Goal: Task Accomplishment & Management: Manage account settings

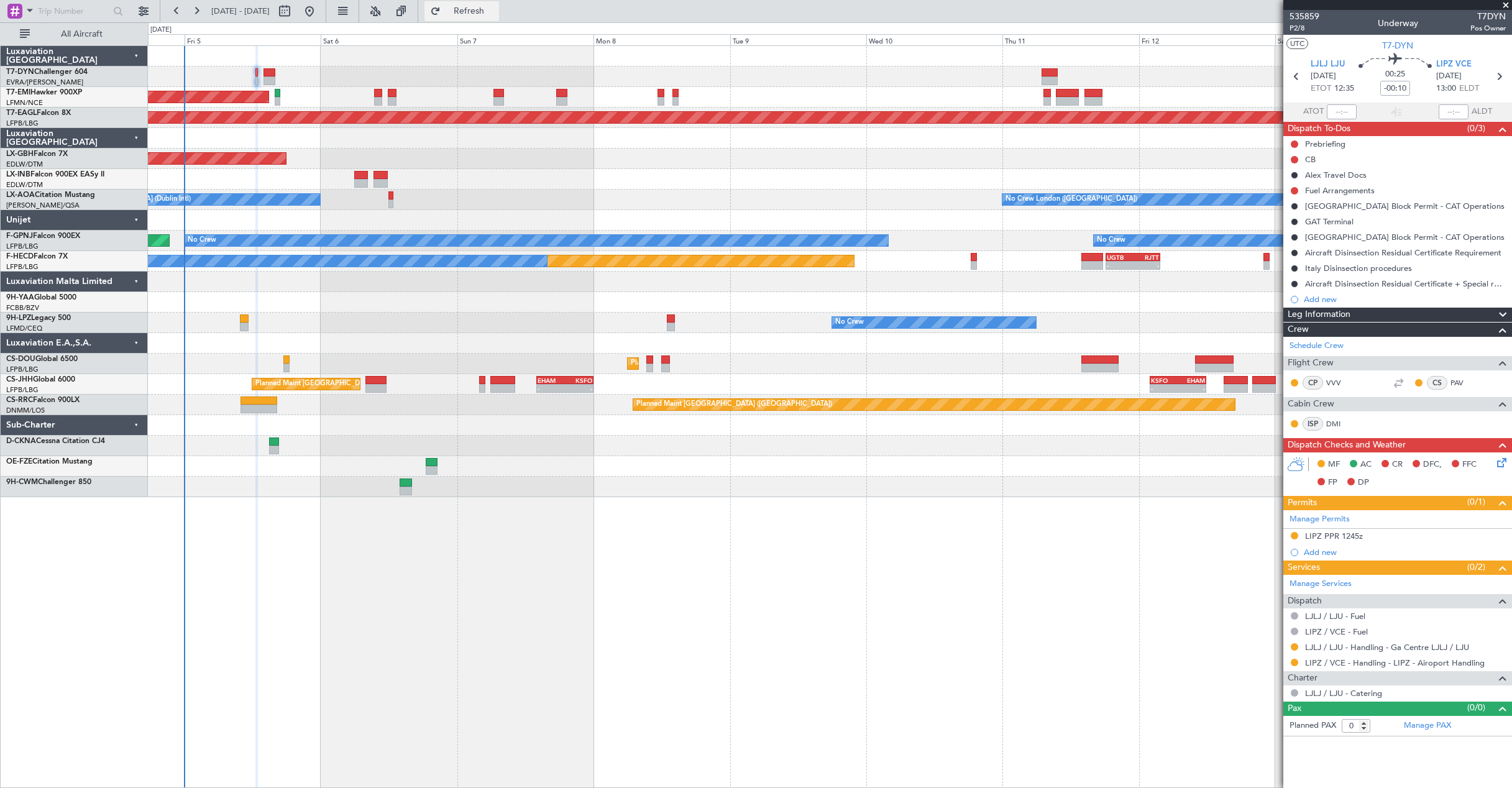
click at [495, 11] on span "Refresh" at bounding box center [469, 11] width 52 height 9
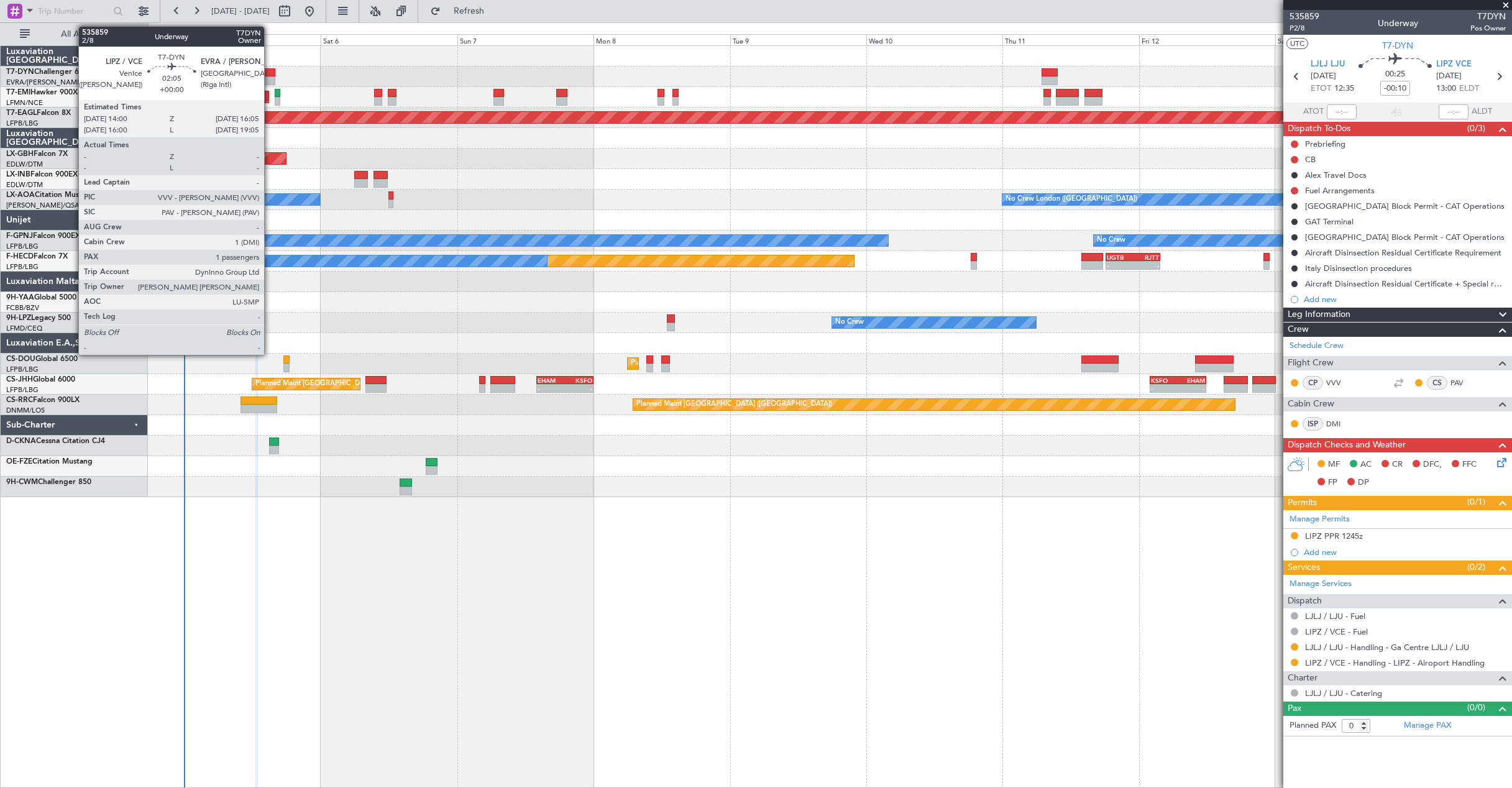
click at [270, 77] on div at bounding box center [270, 81] width 13 height 9
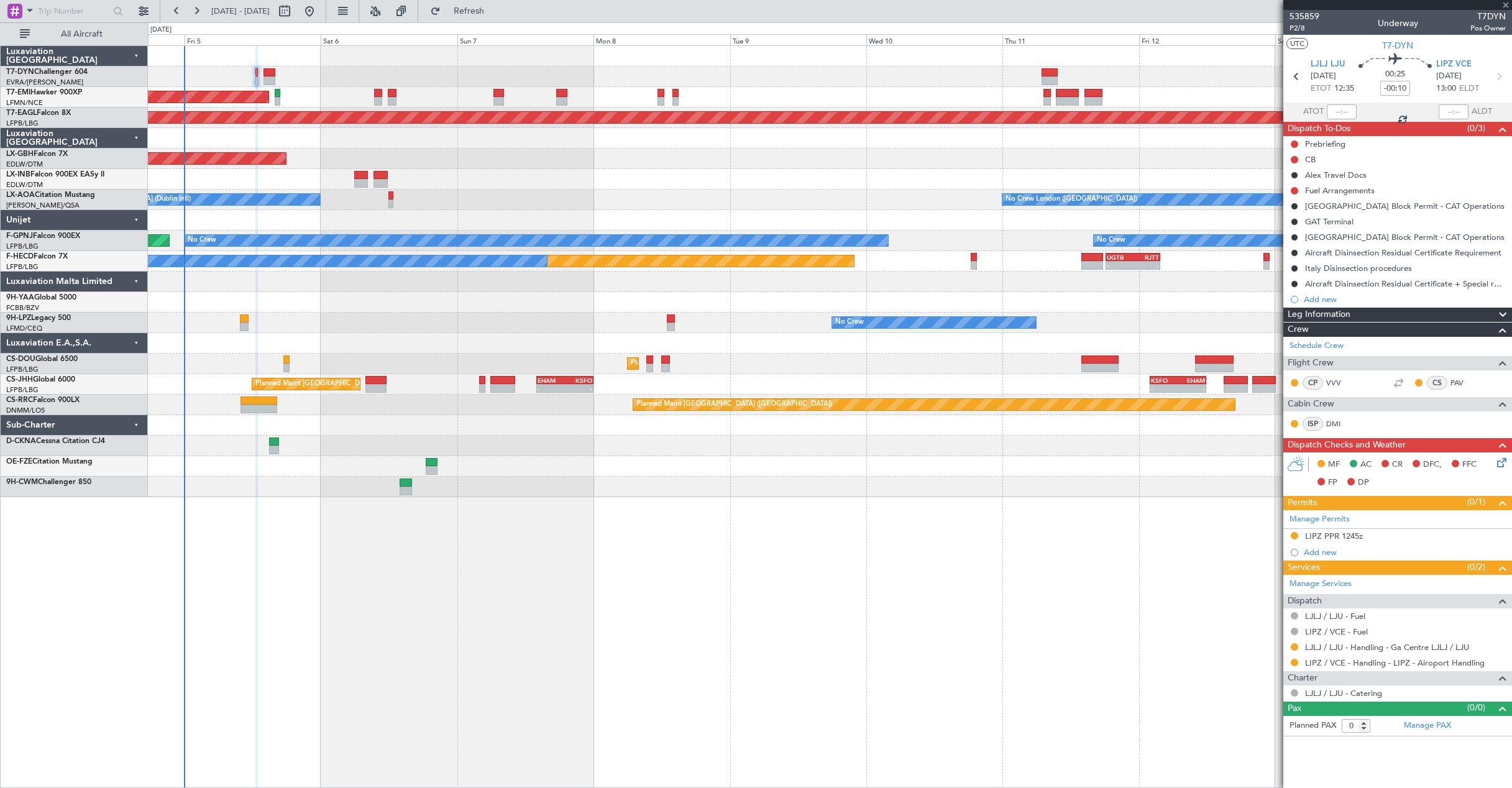
type input "1"
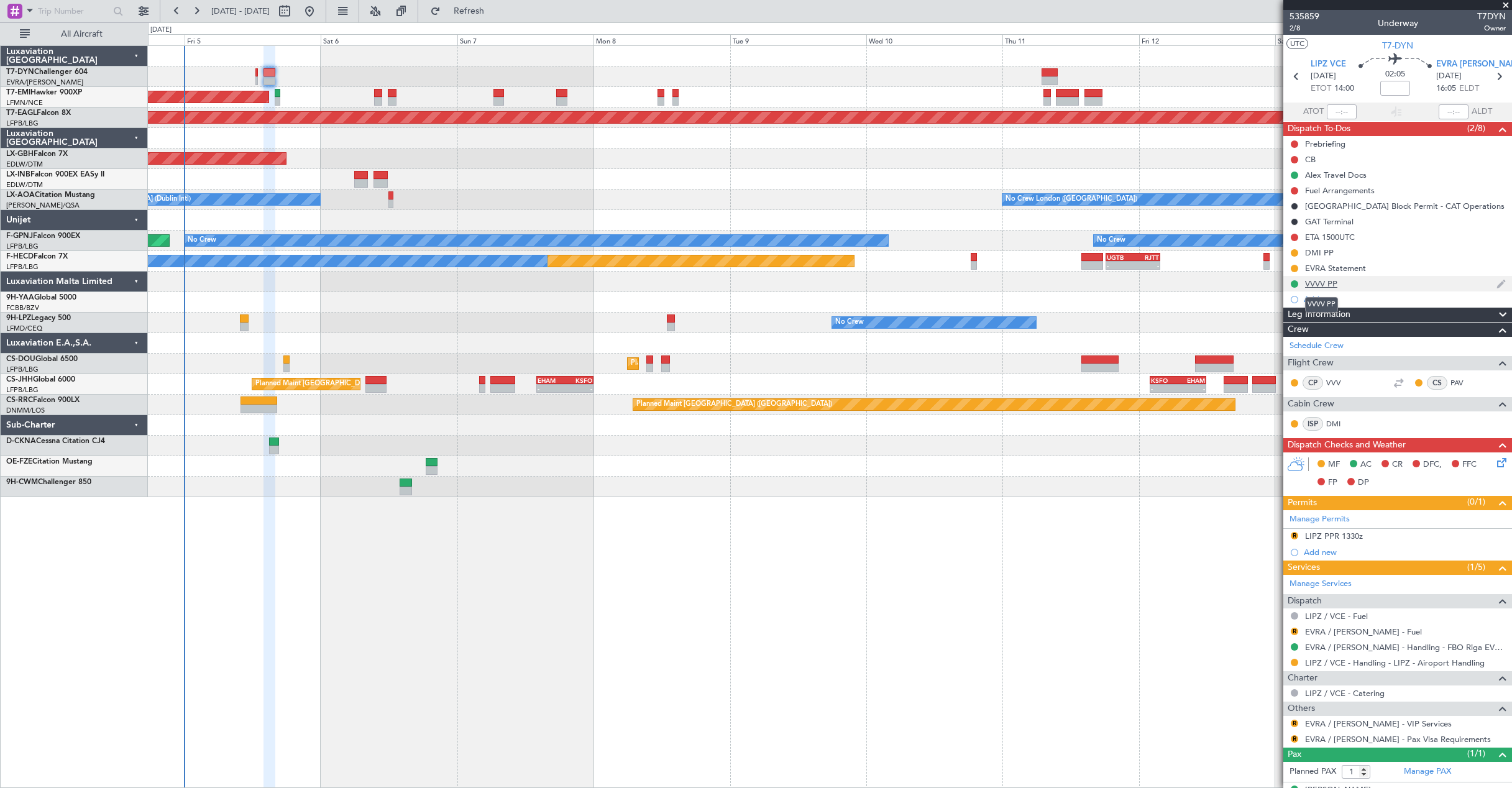
click at [1328, 278] on div "VVVV PP" at bounding box center [1321, 283] width 32 height 11
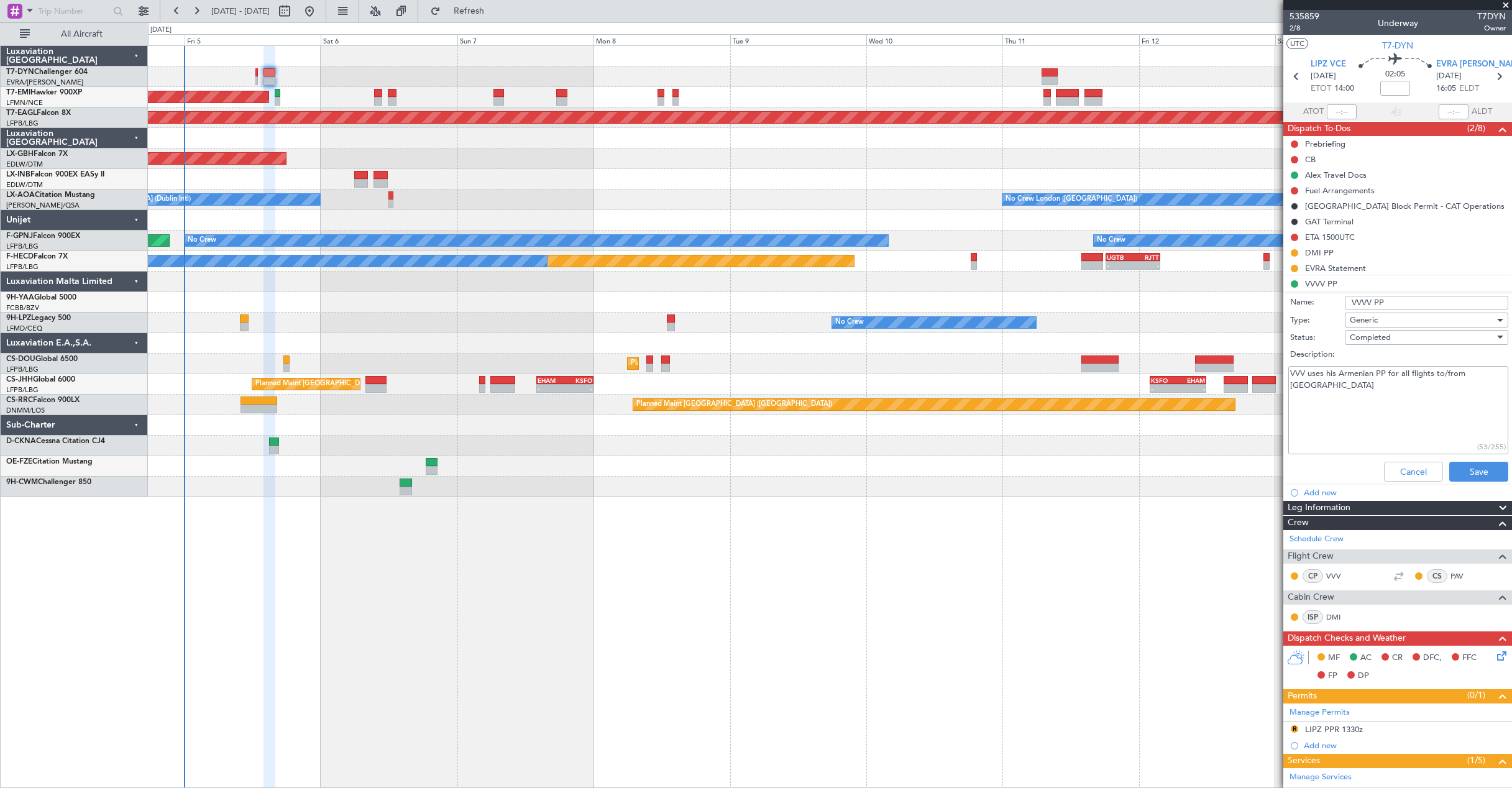
click at [1370, 300] on input "VVVV PP" at bounding box center [1426, 303] width 163 height 14
type input "VVV PP"
click at [1492, 474] on button "Save" at bounding box center [1479, 472] width 59 height 20
click at [1491, 474] on div "Cancel Save" at bounding box center [1394, 471] width 235 height 30
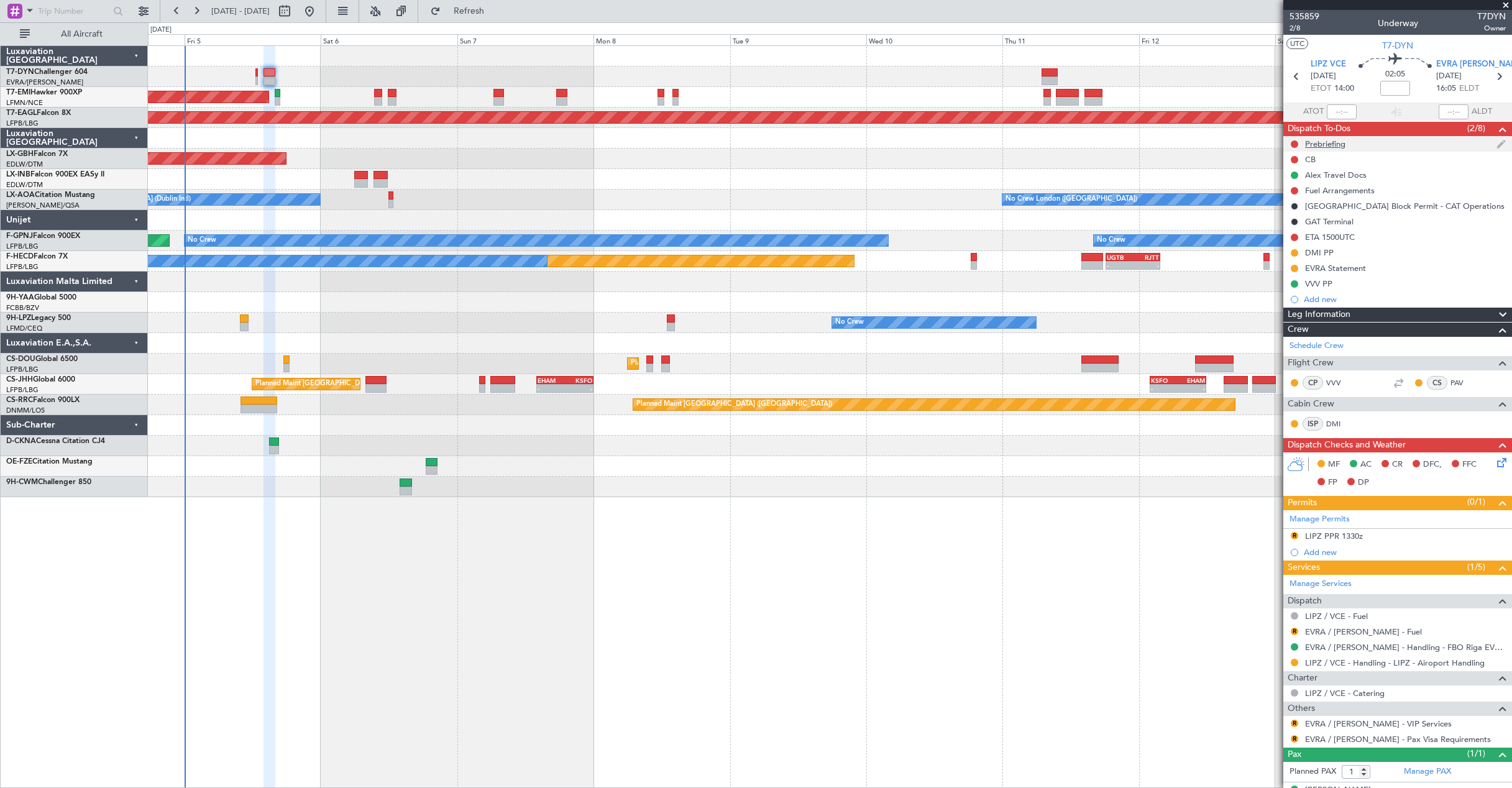
click at [1403, 143] on div "Prebriefing" at bounding box center [1398, 144] width 229 height 16
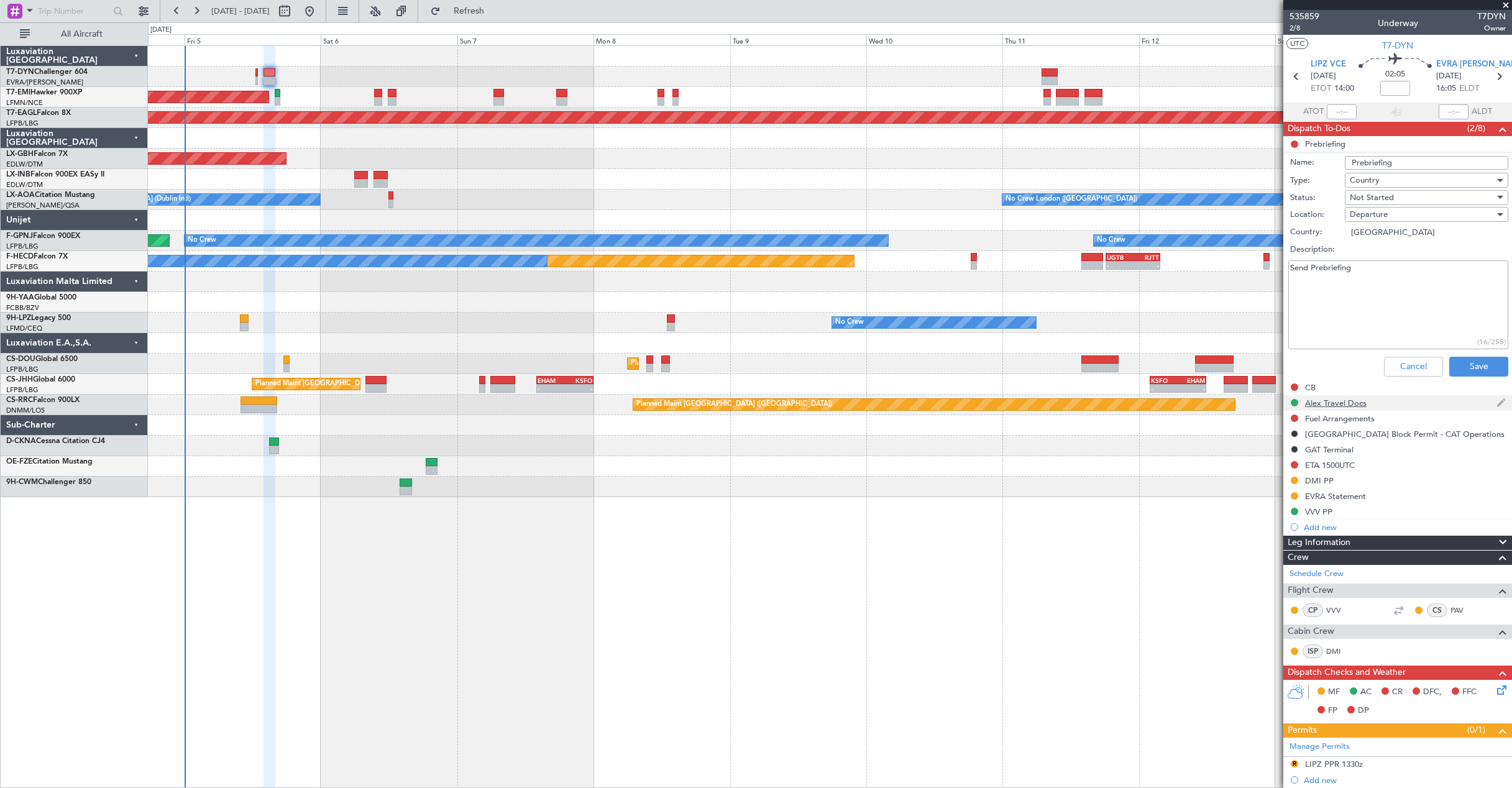
click at [1387, 400] on div "Alex Travel Docs" at bounding box center [1398, 403] width 229 height 16
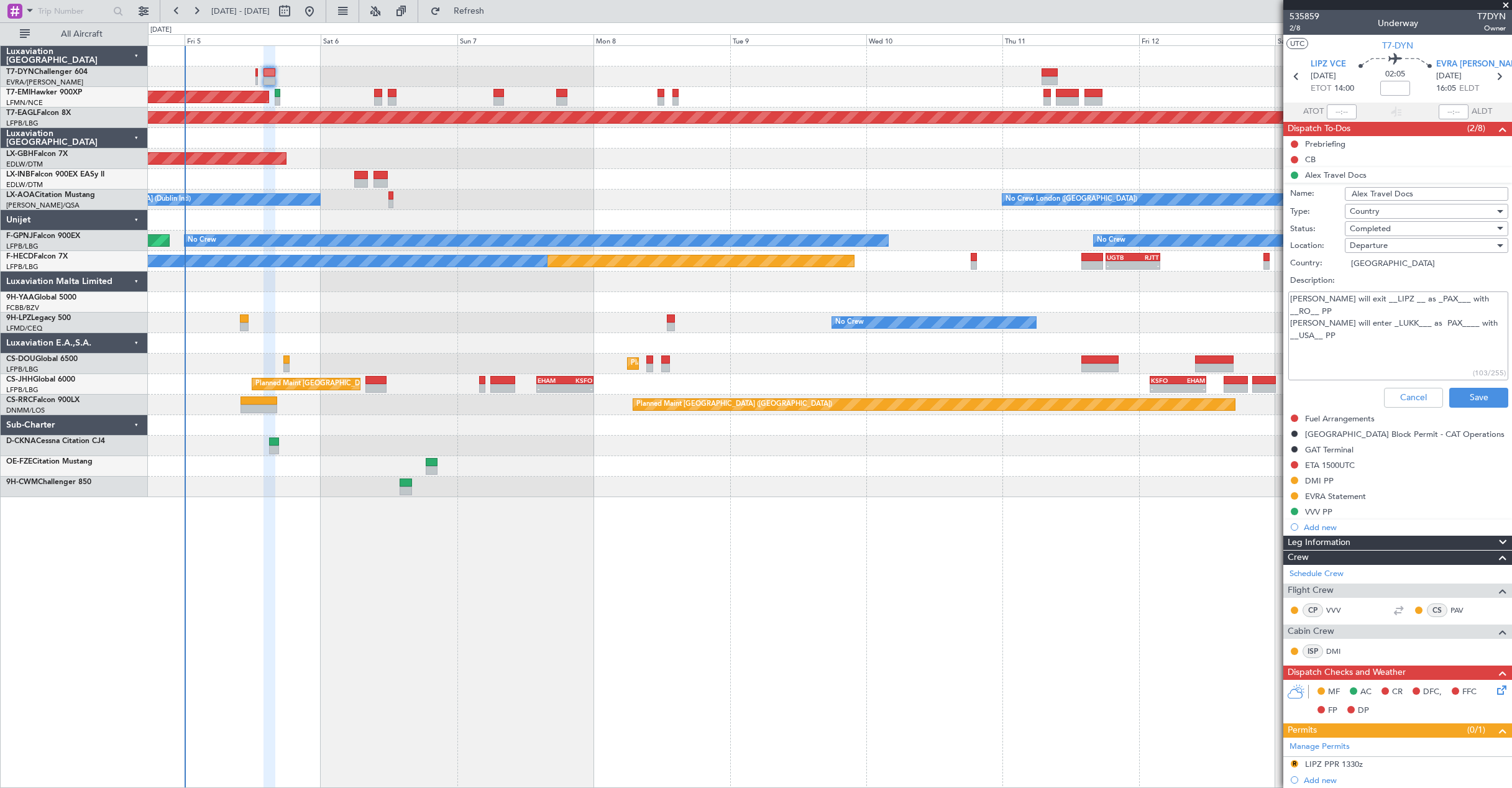
click at [1371, 310] on textarea "[PERSON_NAME] will exit __LIPZ __ as _PAX___ with __RO__ PP [PERSON_NAME] will …" at bounding box center [1398, 336] width 220 height 89
click at [1472, 312] on textarea "[PERSON_NAME] will exit __LIPZ __ as _PAX___ with __RO__ PP [PERSON_NAME] will …" at bounding box center [1398, 336] width 220 height 89
type textarea "[PERSON_NAME] will exit __LIPZ __ as _PAX___ with __RO__ PP [PERSON_NAME] will …"
click at [1460, 393] on button "Save" at bounding box center [1479, 398] width 59 height 20
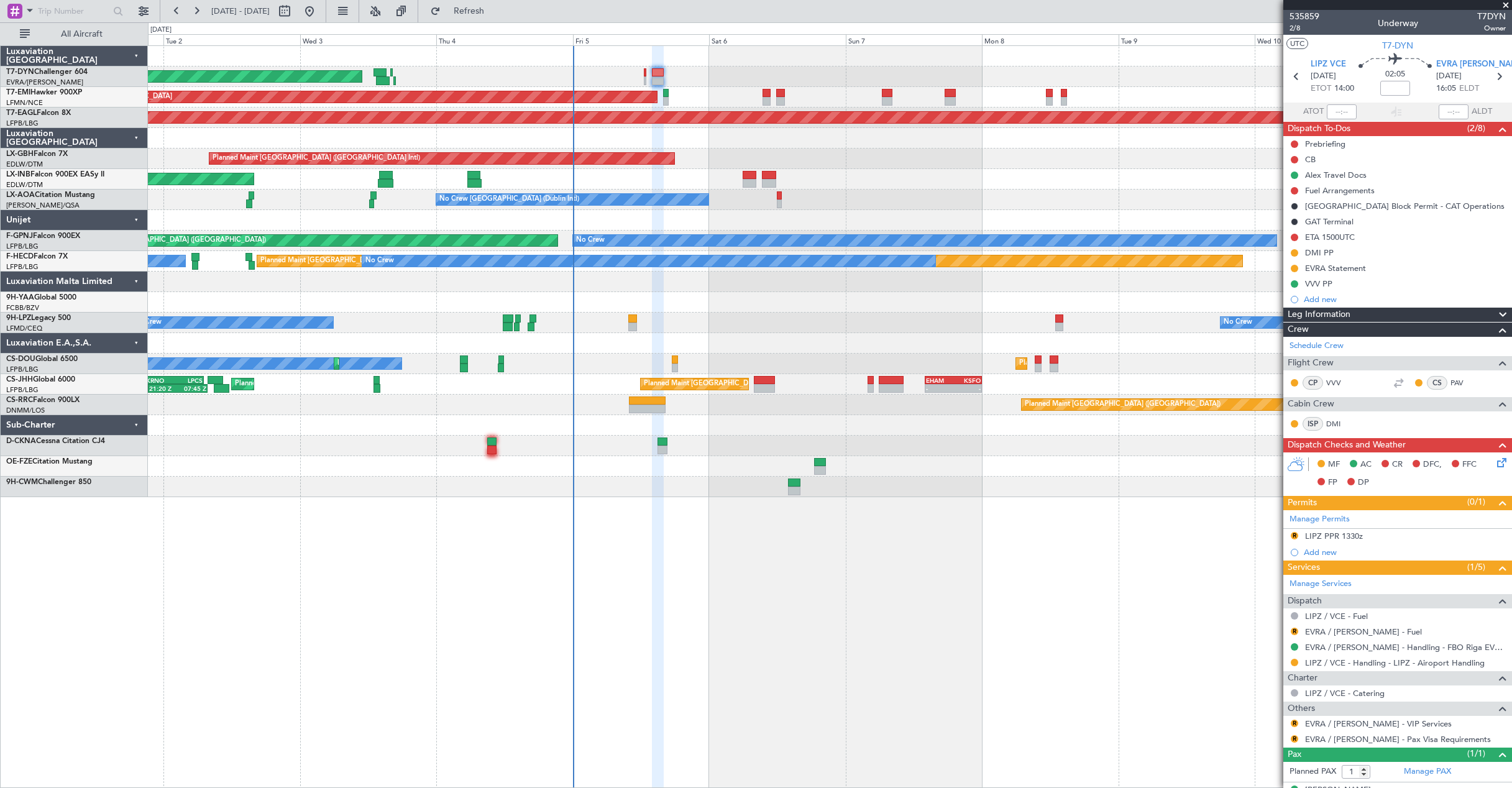
click at [1008, 168] on div "AOG Maint Riga (Riga Intl) Planned Maint [GEOGRAPHIC_DATA] Grounded [US_STATE] …" at bounding box center [829, 271] width 1364 height 451
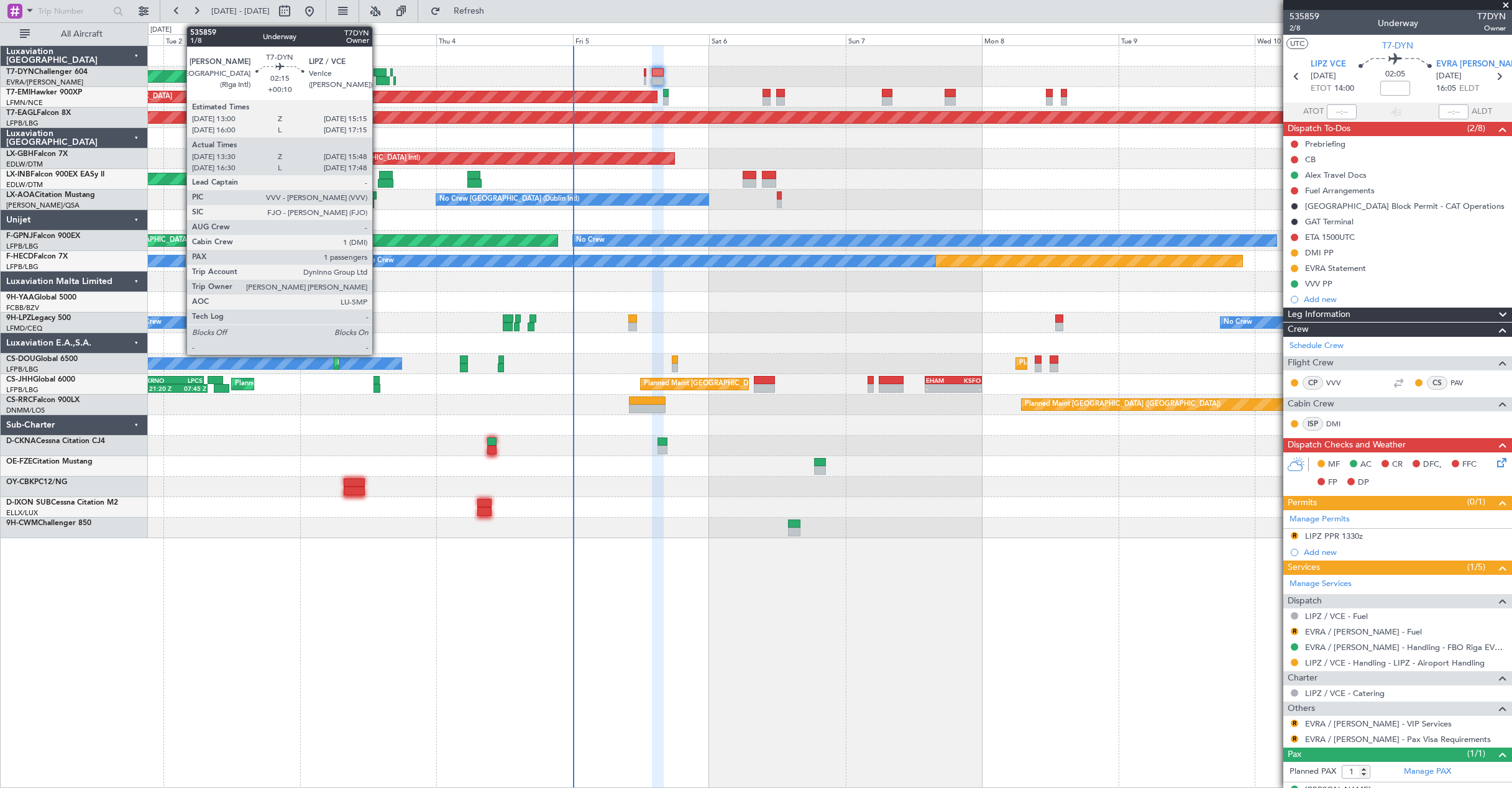
click at [378, 72] on div at bounding box center [380, 73] width 13 height 9
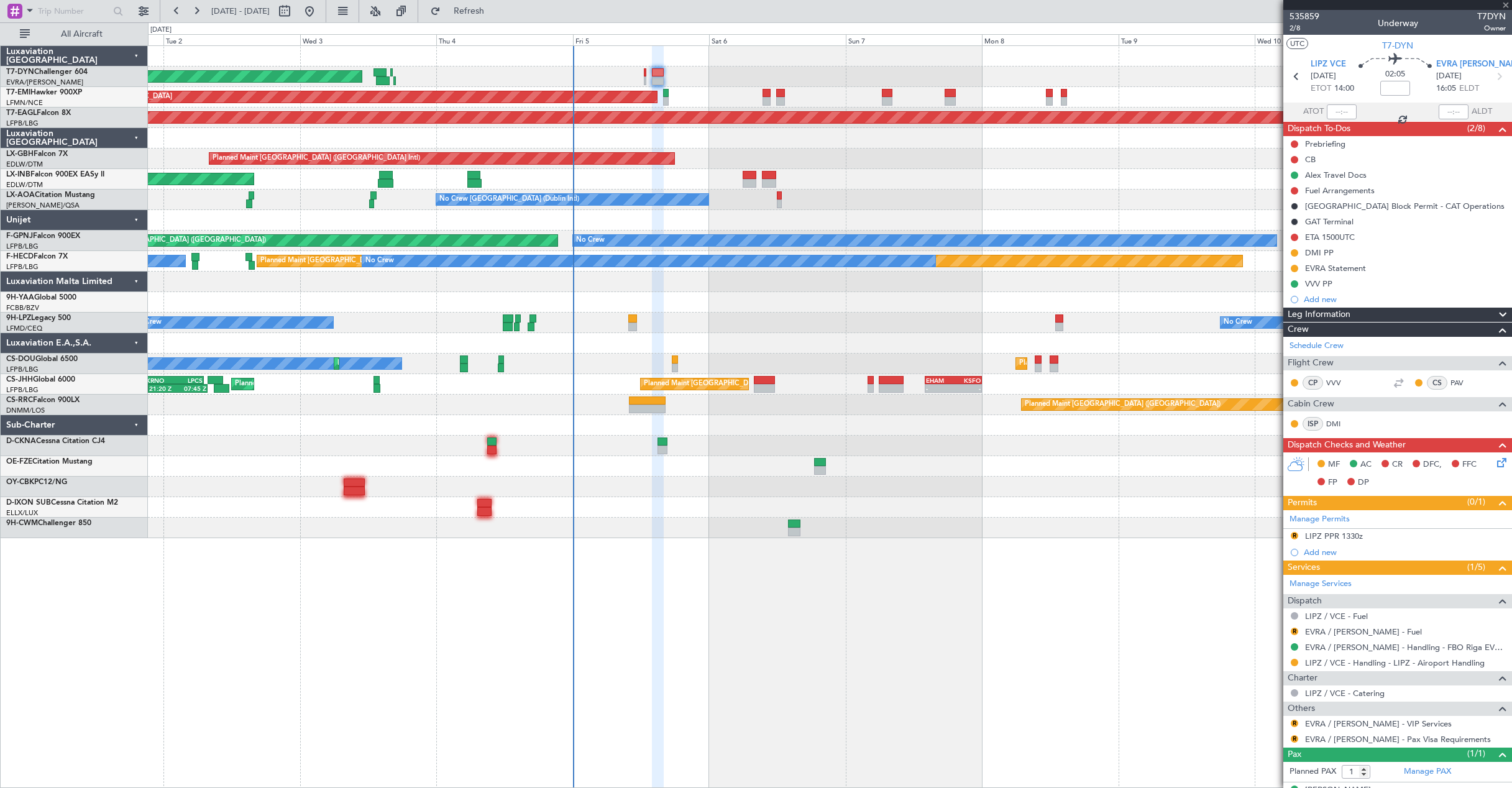
type input "+00:10"
type input "13:30"
type input "15:48"
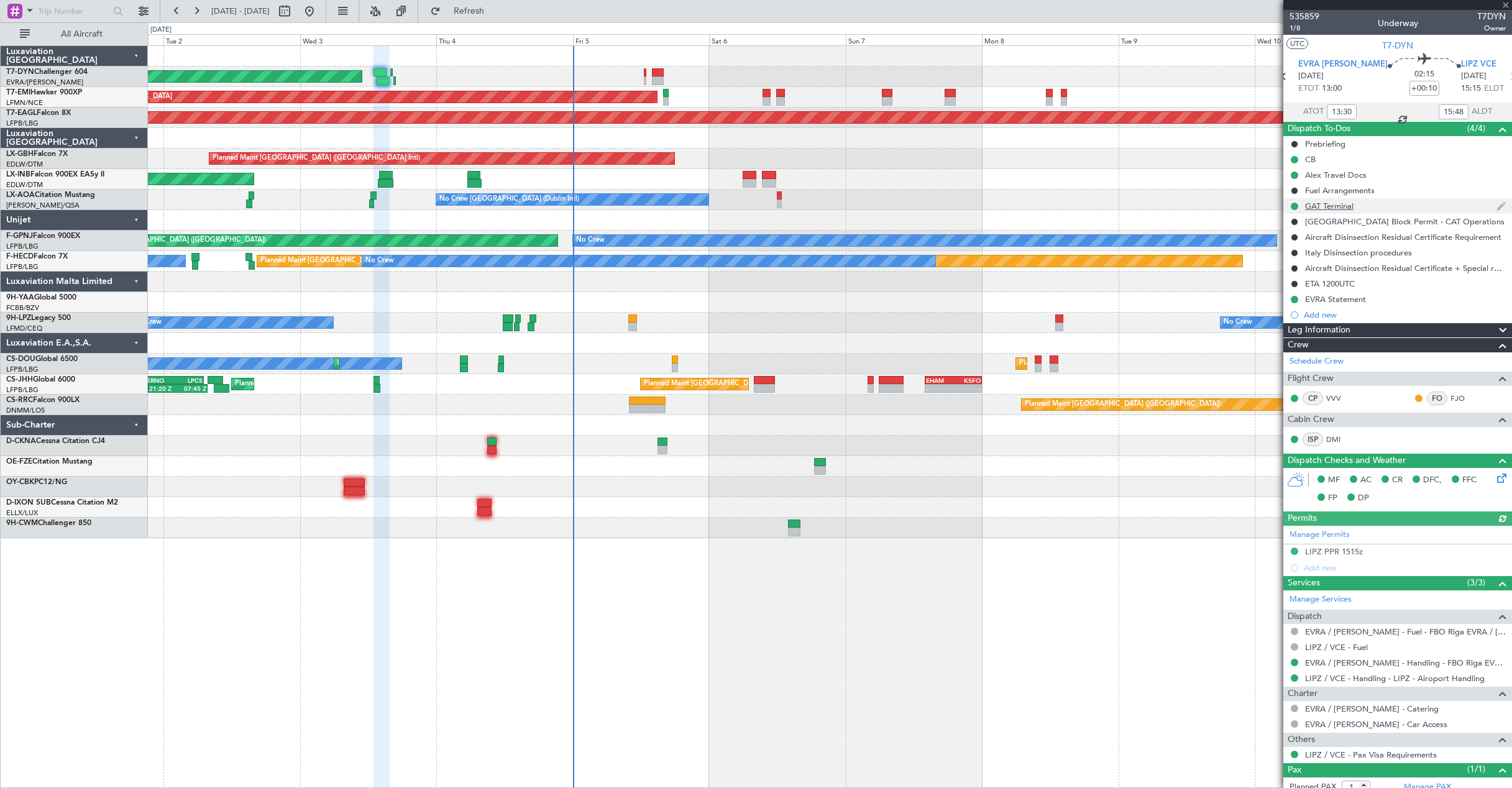
click at [1397, 205] on div "GAT Terminal" at bounding box center [1398, 205] width 229 height 16
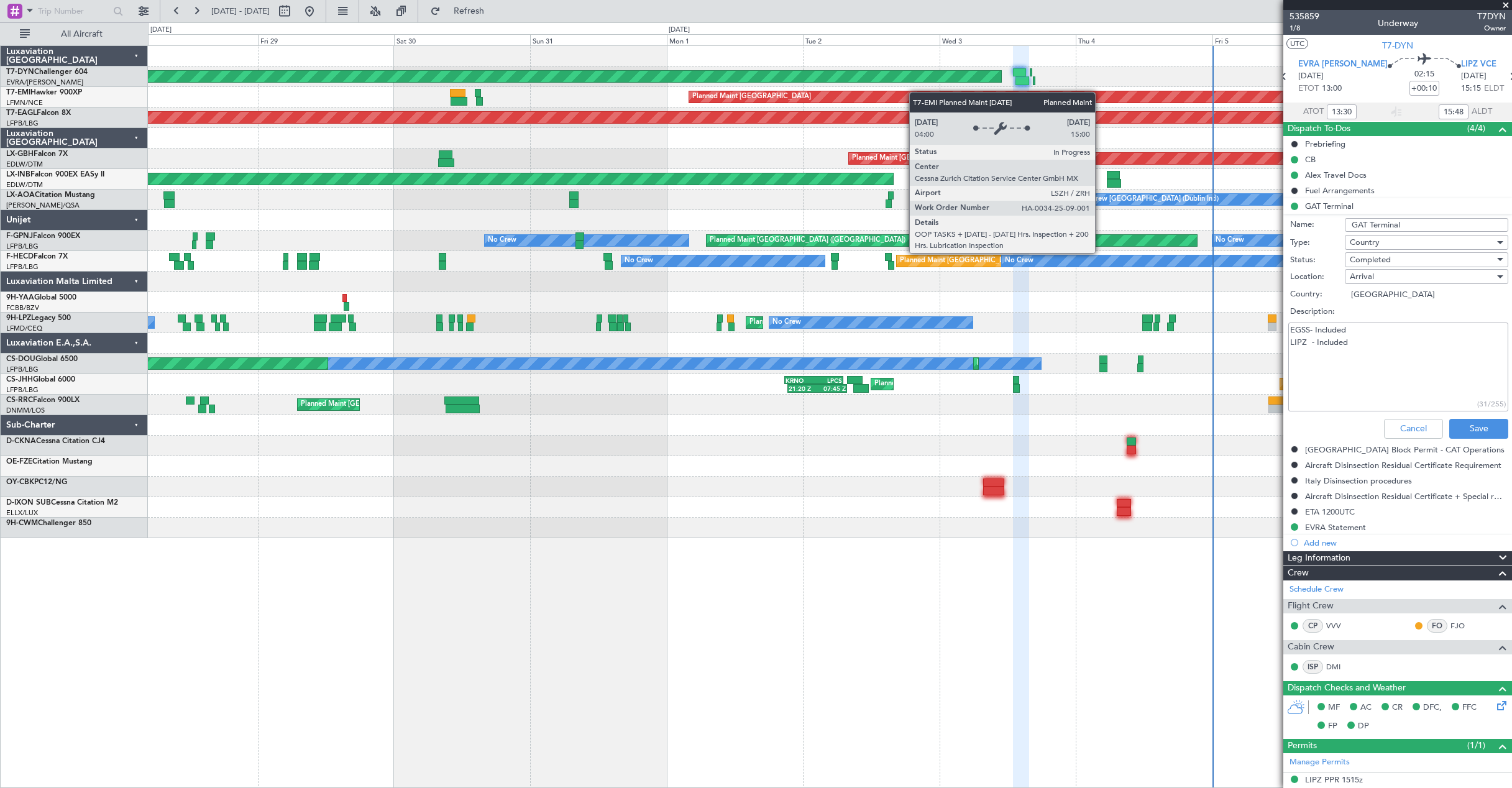
click at [1154, 101] on div "AOG Maint Riga (Riga Intl) Planned Maint [GEOGRAPHIC_DATA] Grounded [US_STATE] …" at bounding box center [829, 292] width 1364 height 492
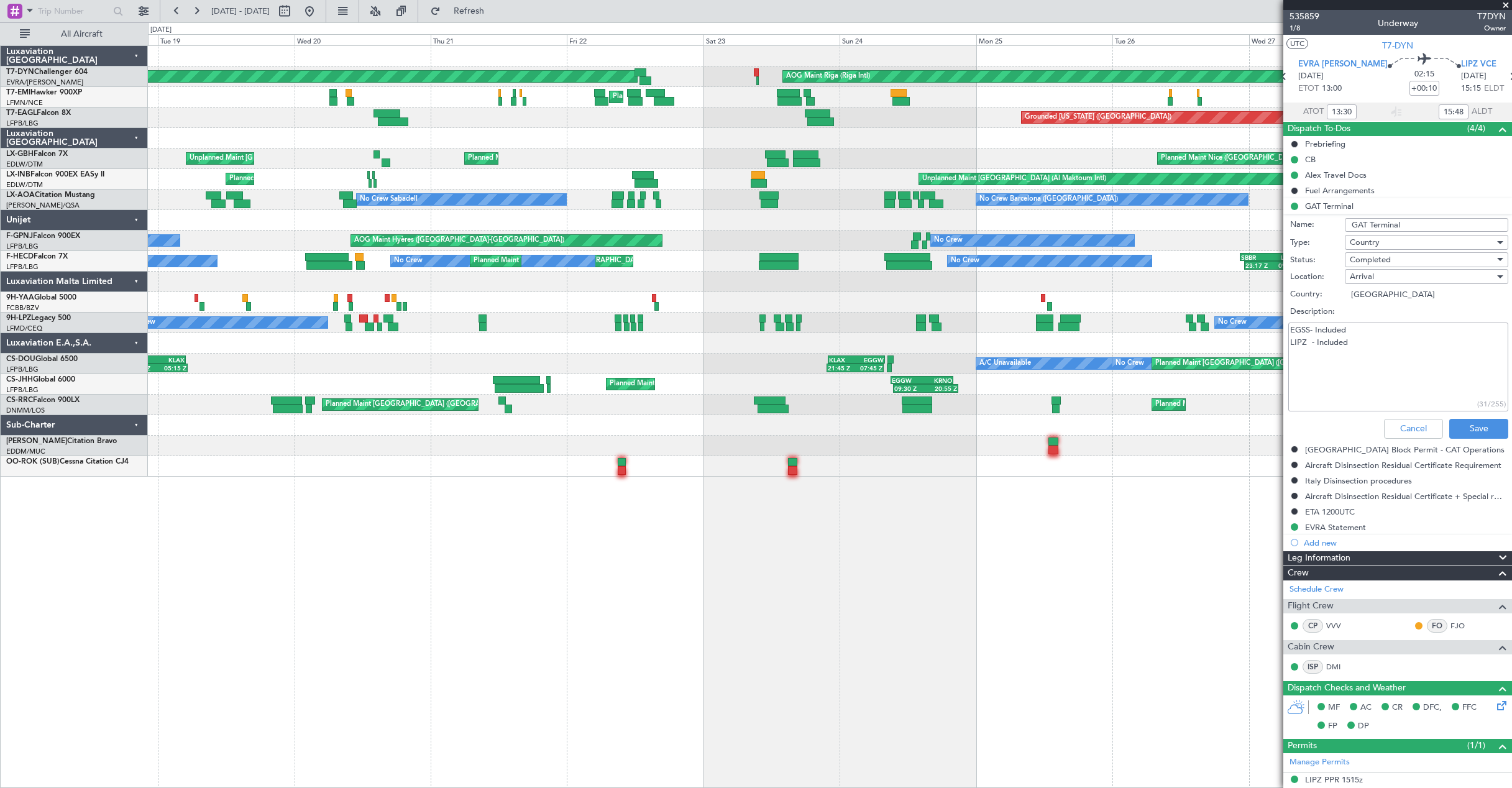
click at [758, 70] on div at bounding box center [756, 73] width 4 height 9
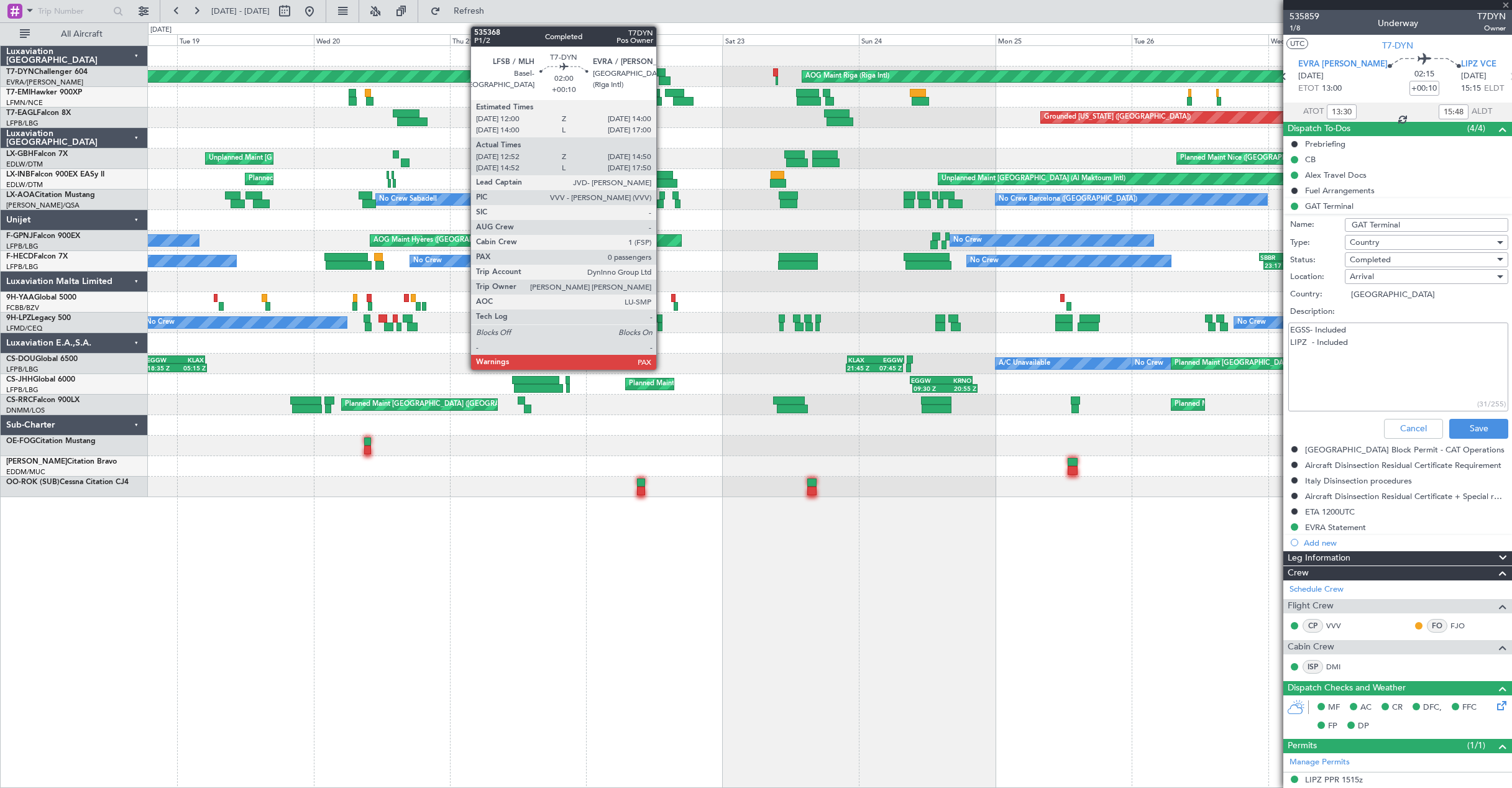
type input "09:27"
type input "09:51"
type input "5"
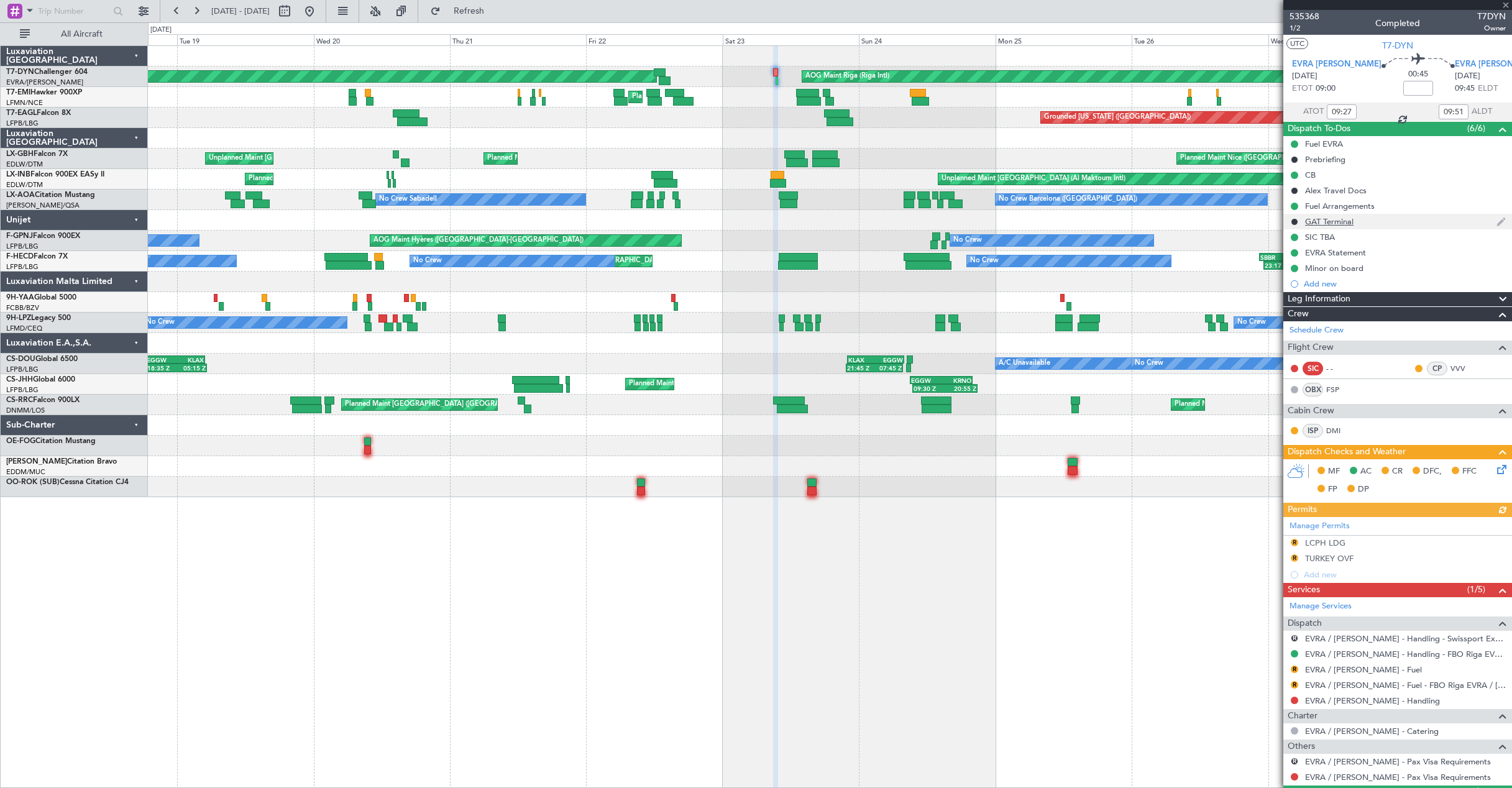
click at [1397, 222] on div "GAT Terminal" at bounding box center [1398, 221] width 229 height 16
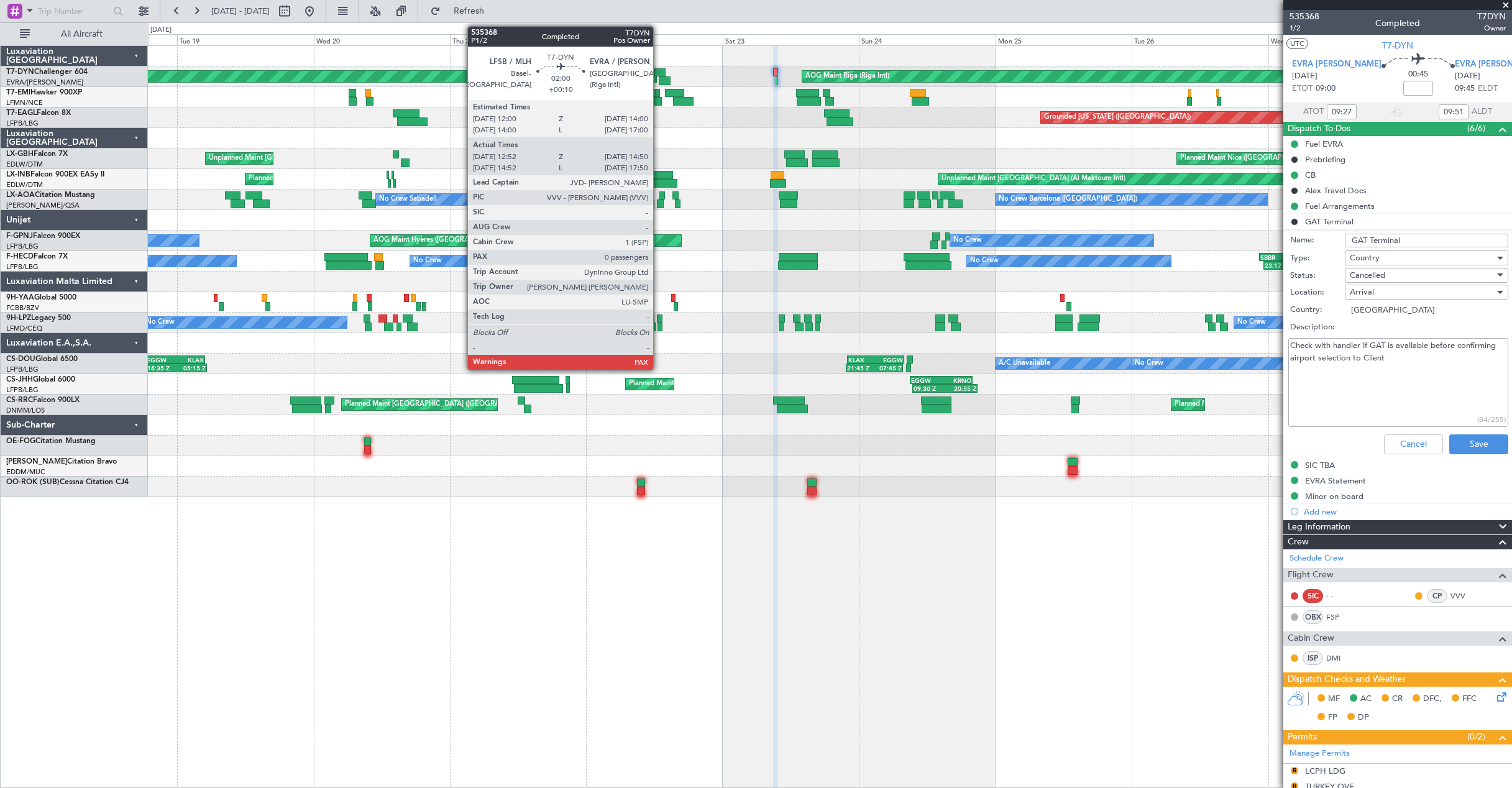
click at [659, 75] on div at bounding box center [659, 73] width 12 height 9
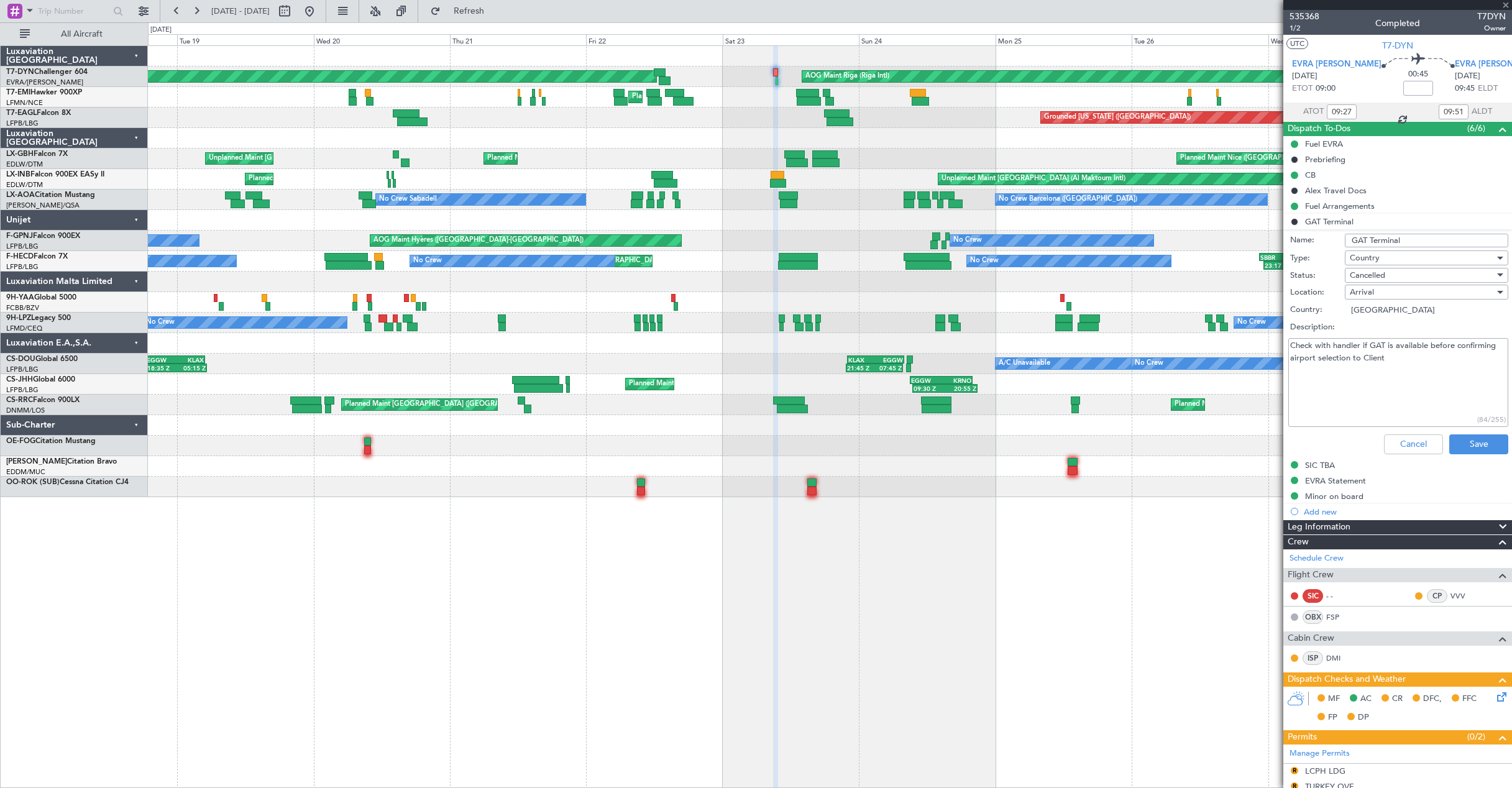
type input "+00:10"
type input "12:52"
type input "14:50"
type input "0"
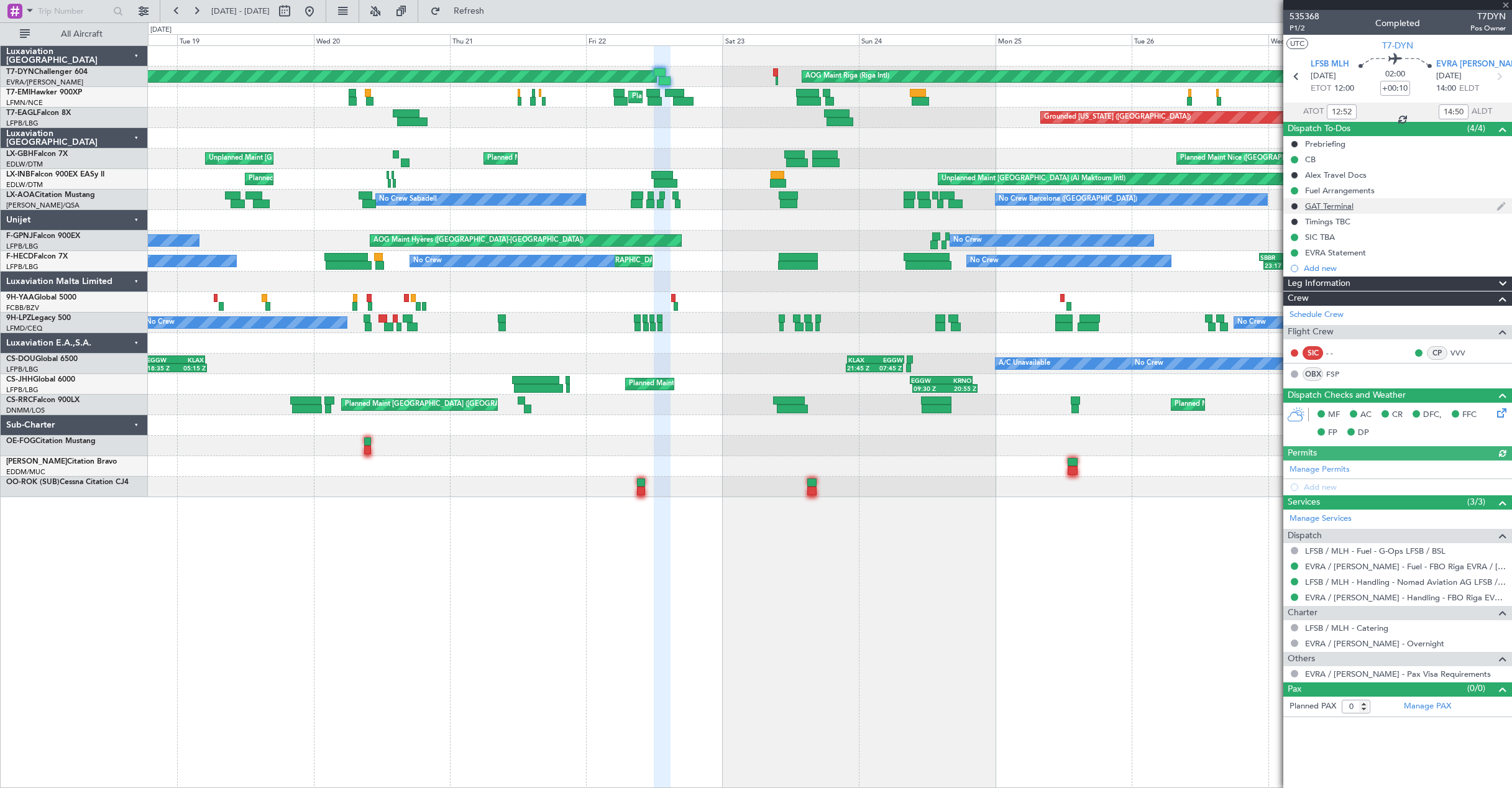
click at [1391, 198] on div "GAT Terminal" at bounding box center [1398, 205] width 229 height 16
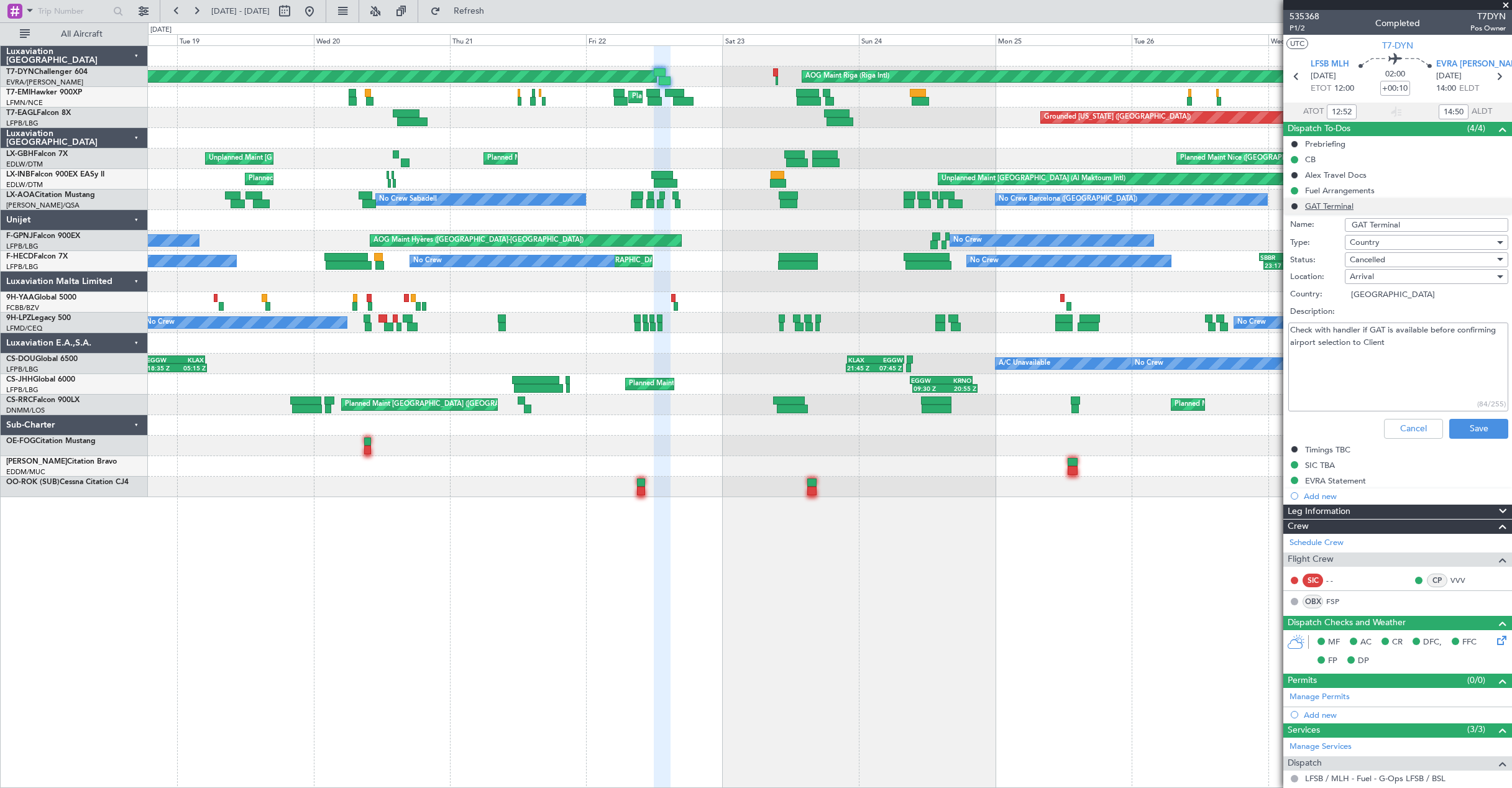
scroll to position [62, 0]
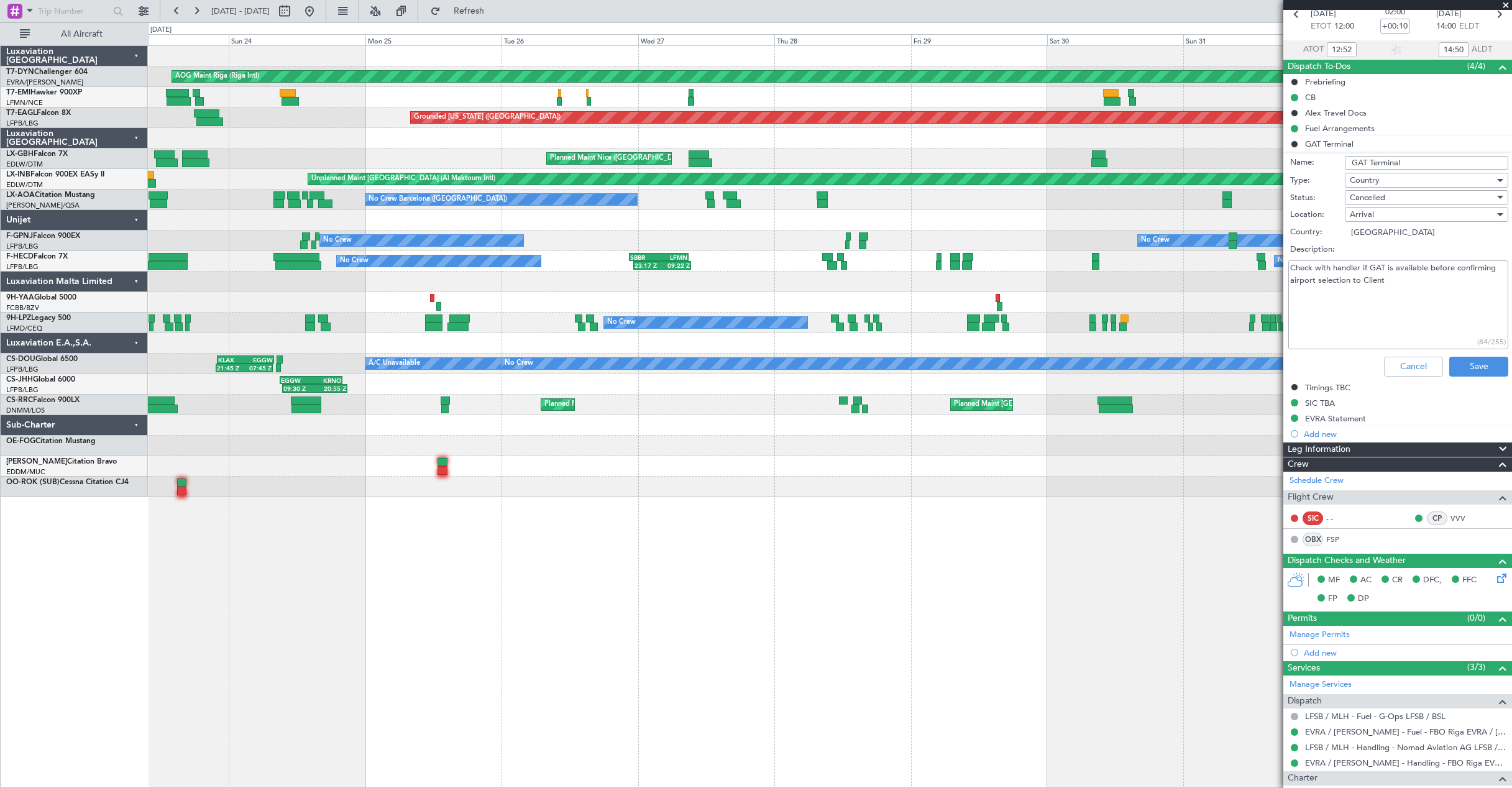
click at [437, 145] on div at bounding box center [829, 138] width 1364 height 21
click at [422, 145] on div at bounding box center [829, 138] width 1364 height 21
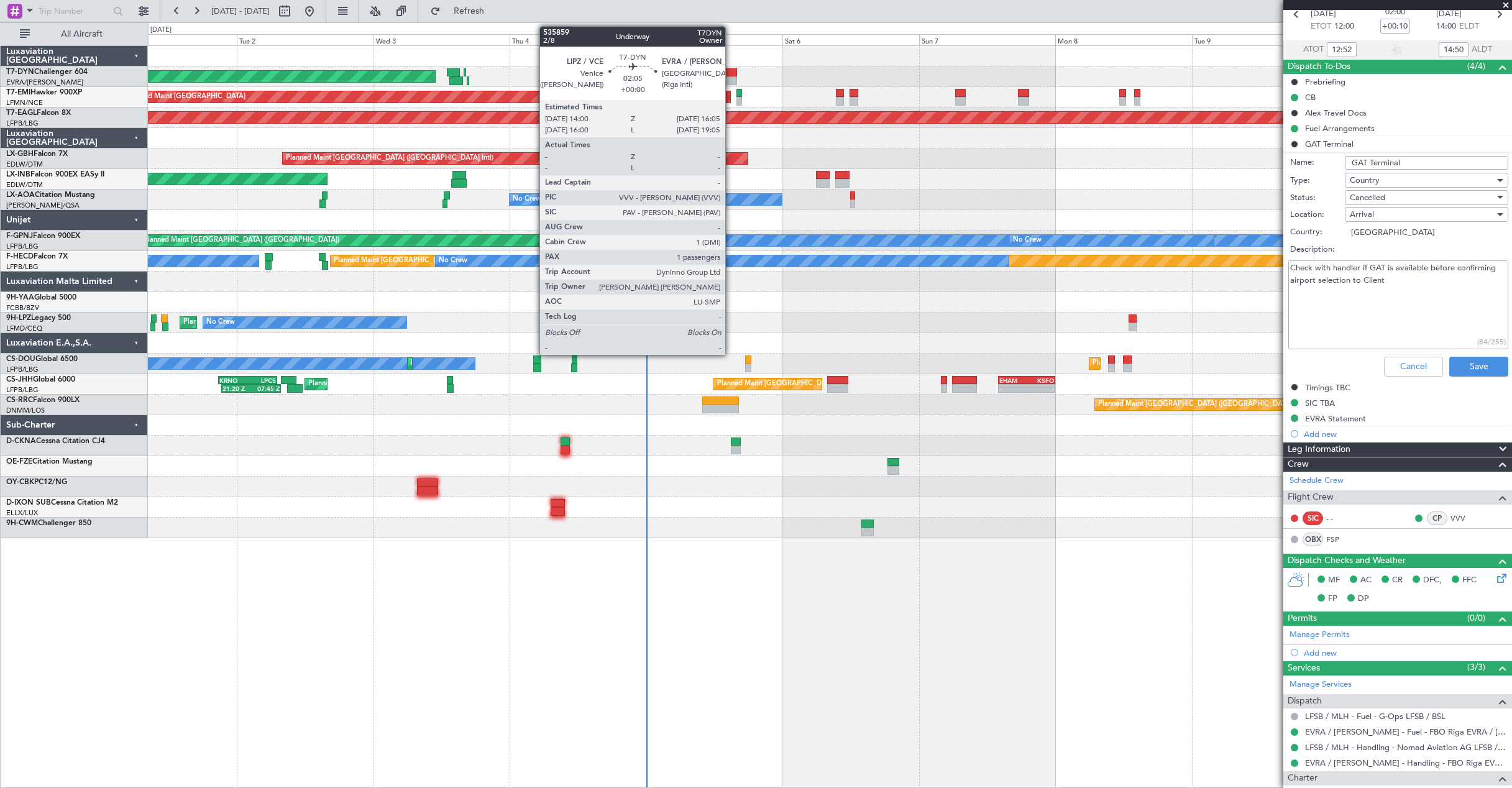
click at [731, 78] on div at bounding box center [732, 81] width 13 height 9
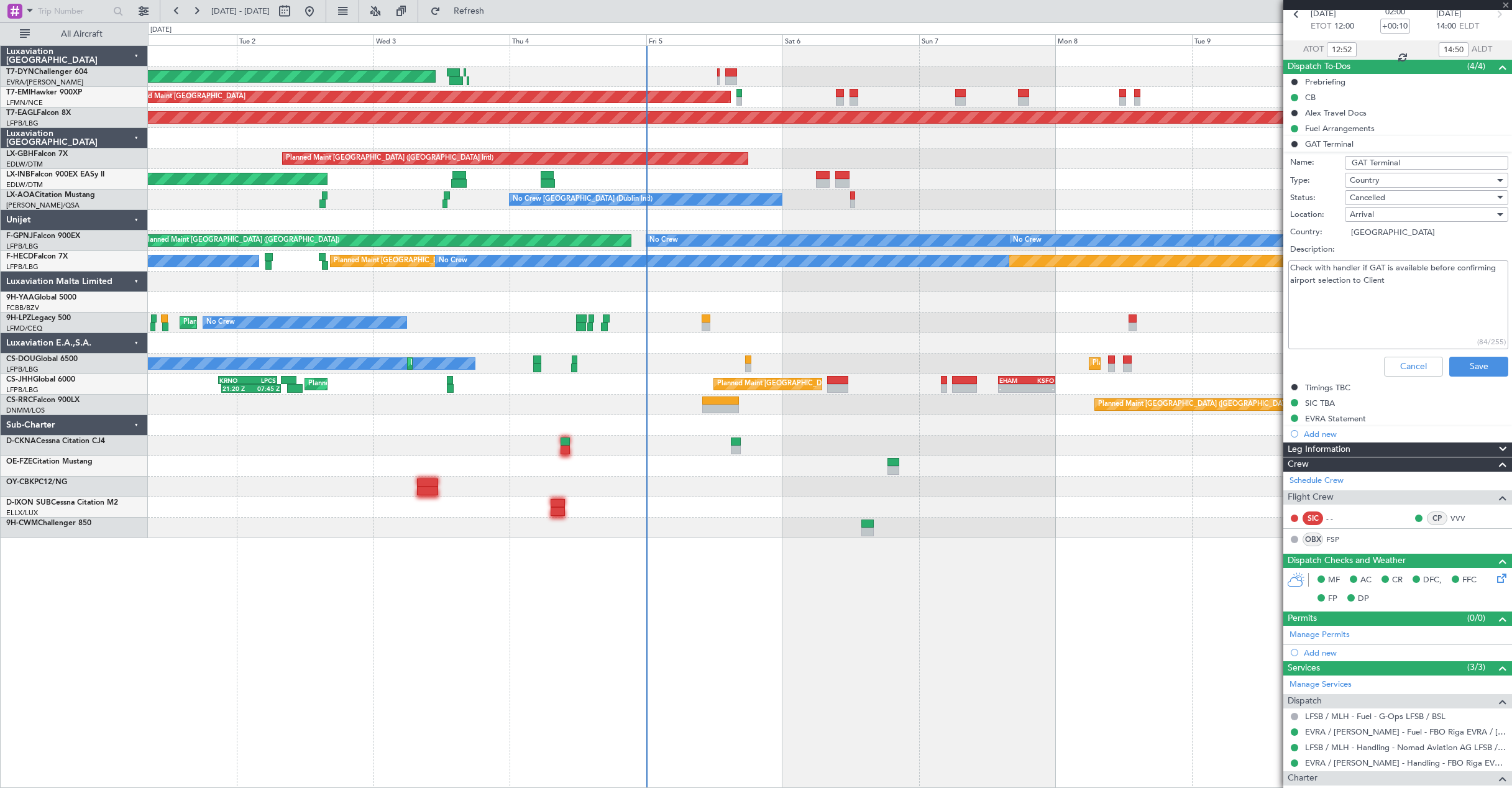
type input "1"
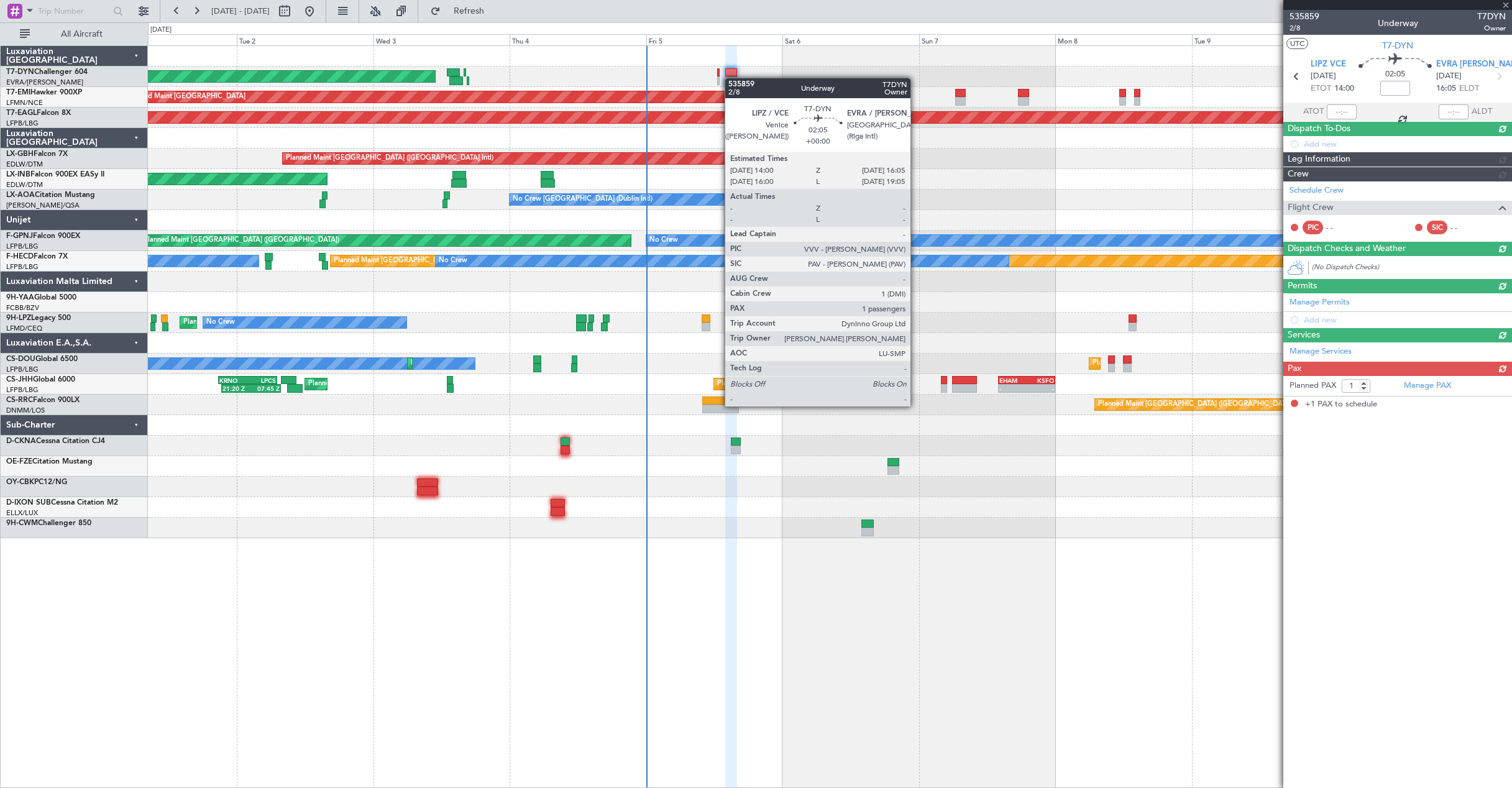
scroll to position [0, 0]
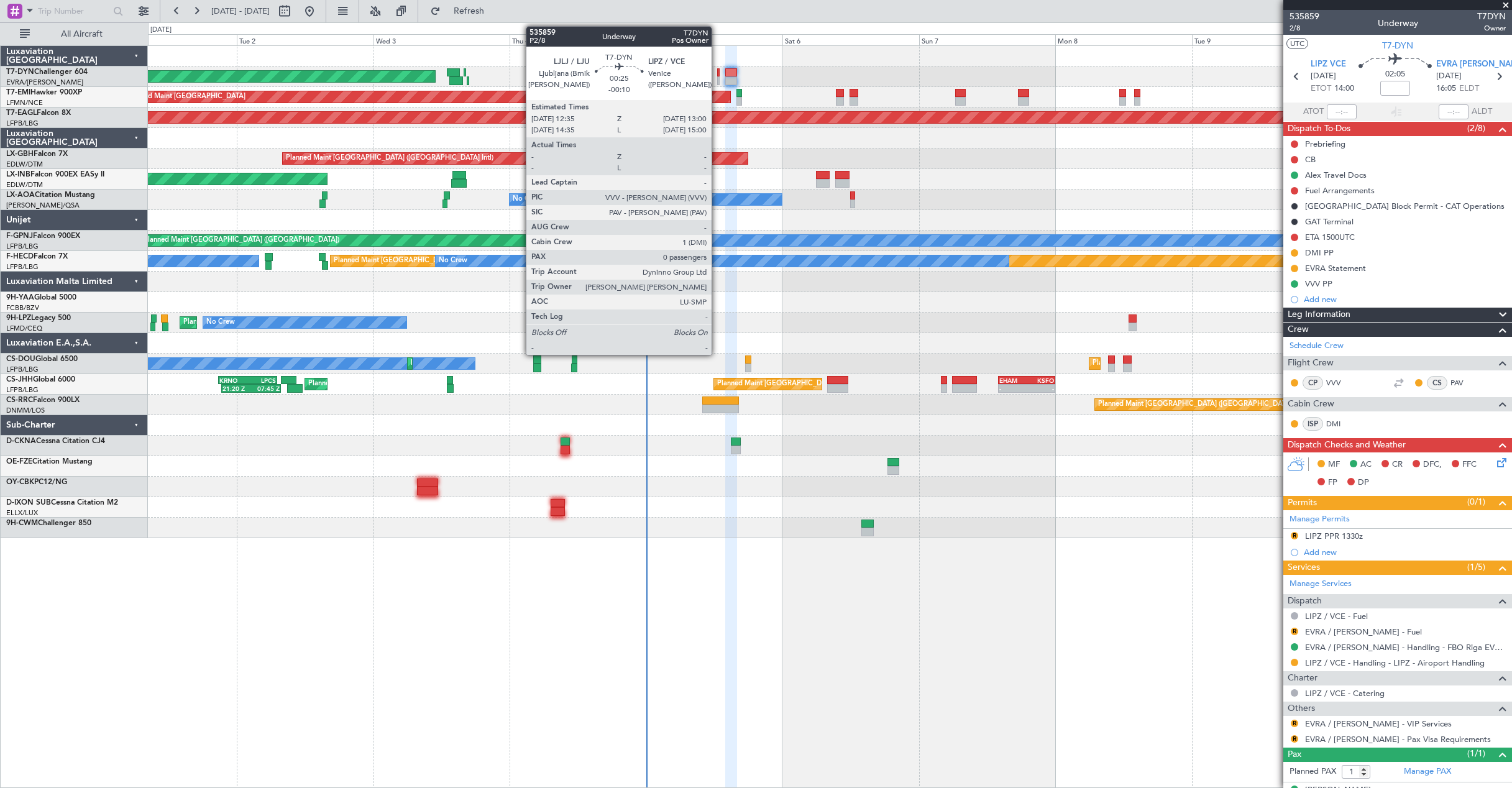
click at [717, 79] on div at bounding box center [719, 81] width 3 height 9
